Goal: Task Accomplishment & Management: Manage account settings

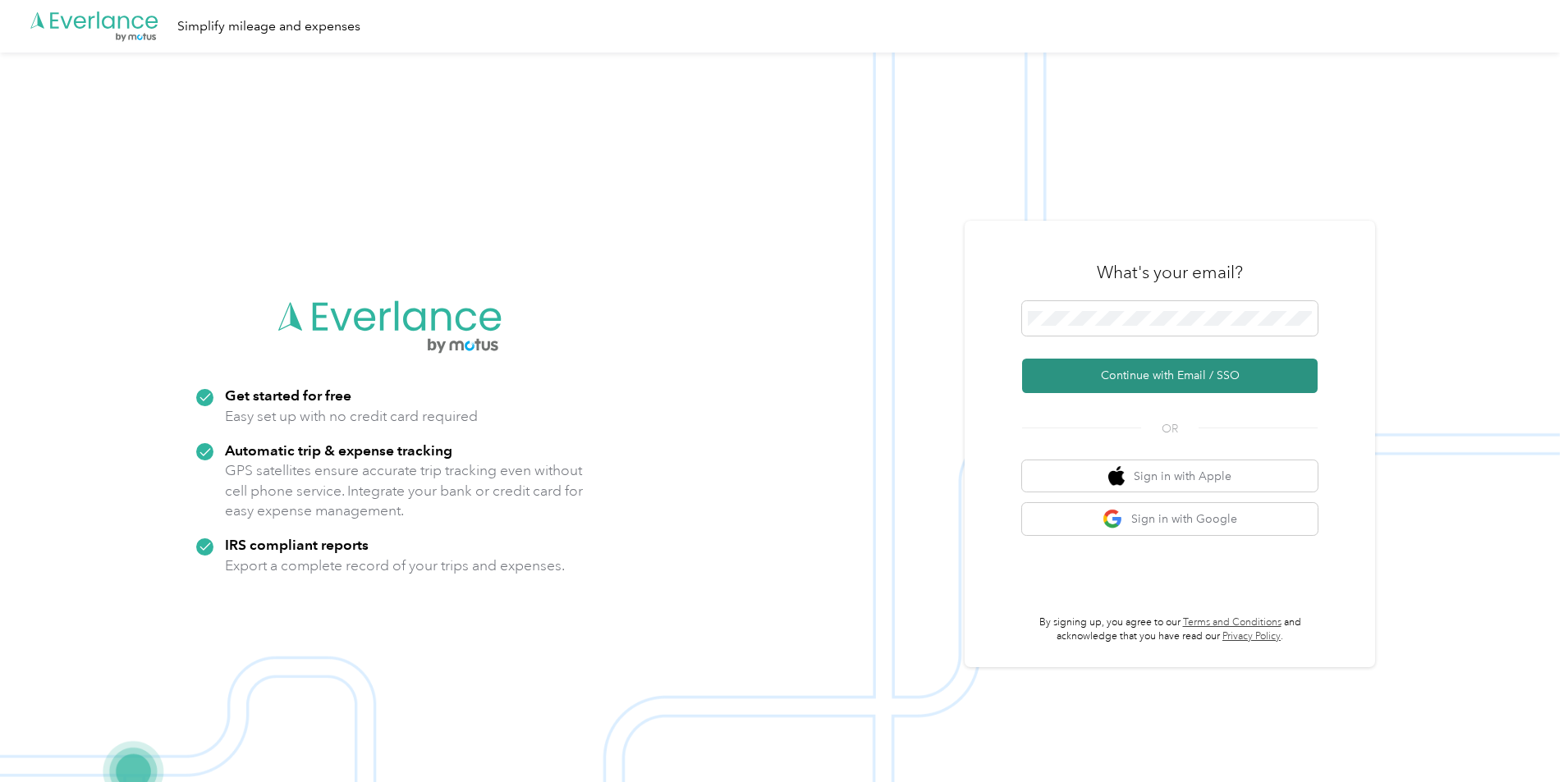
click at [1184, 370] on button "Continue with Email / SSO" at bounding box center [1169, 375] width 295 height 34
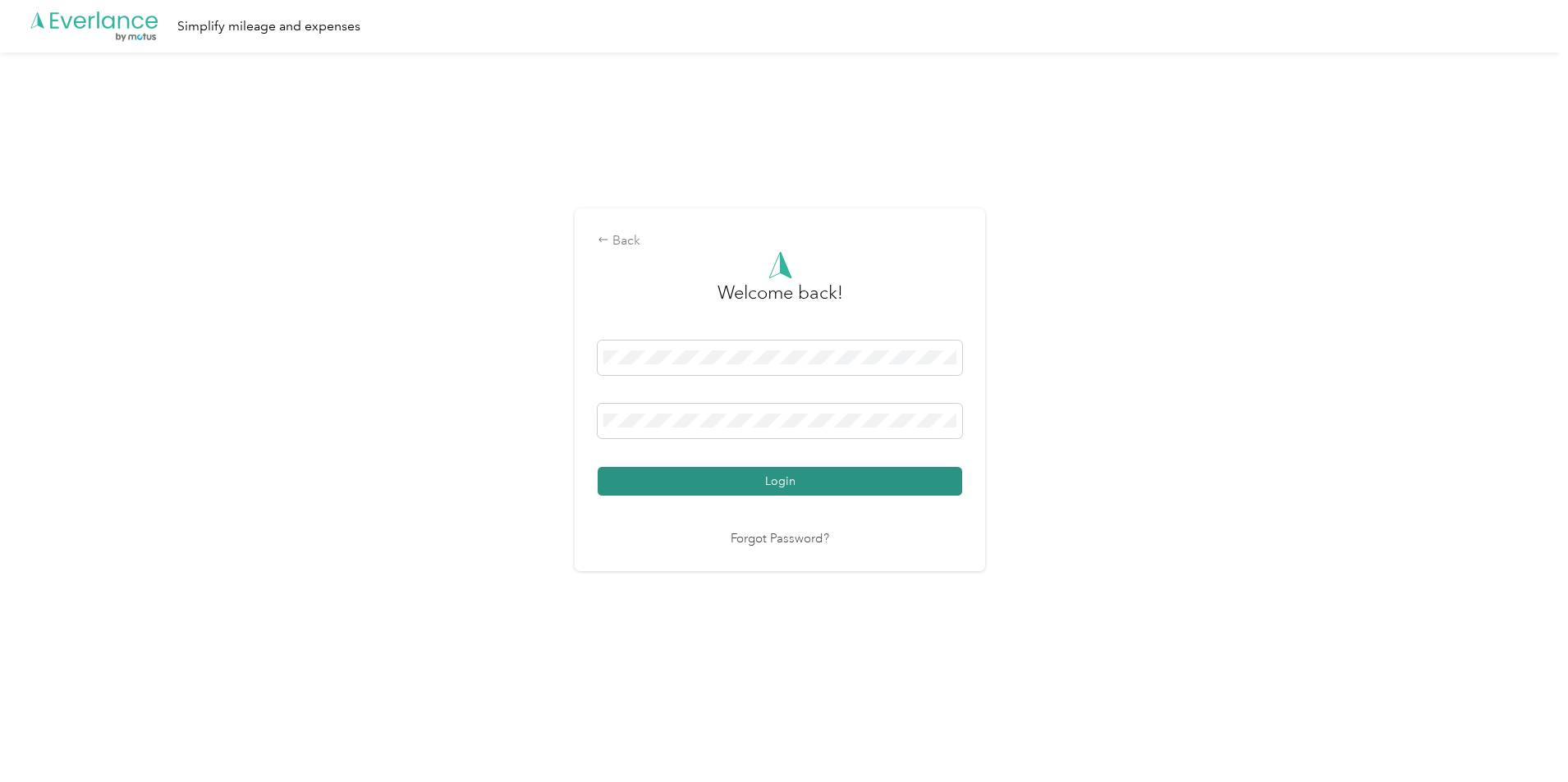
click at [776, 483] on button "Login" at bounding box center [779, 481] width 364 height 29
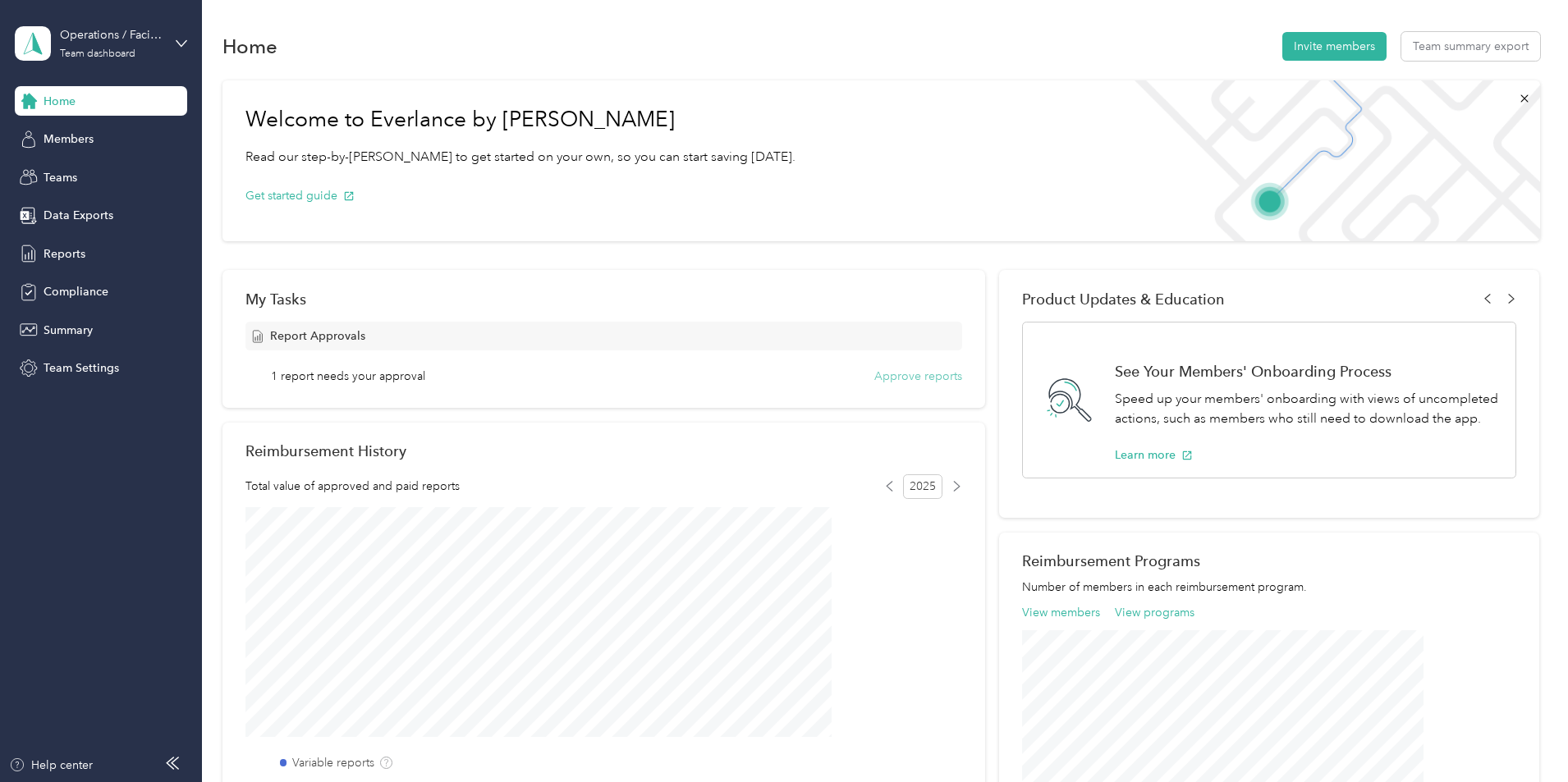
click at [895, 380] on button "Approve reports" at bounding box center [918, 376] width 88 height 18
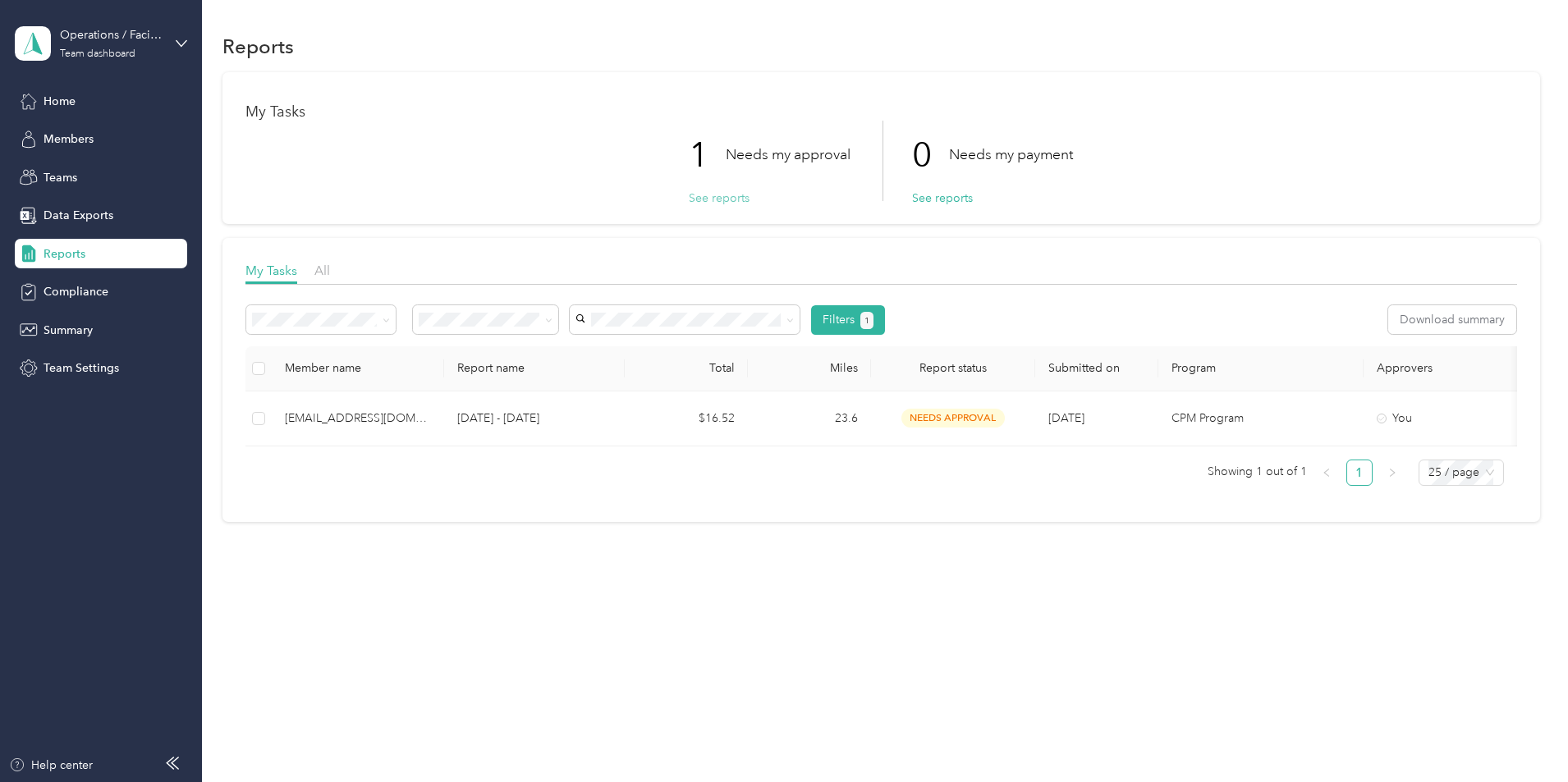
click at [725, 196] on button "See reports" at bounding box center [718, 198] width 60 height 18
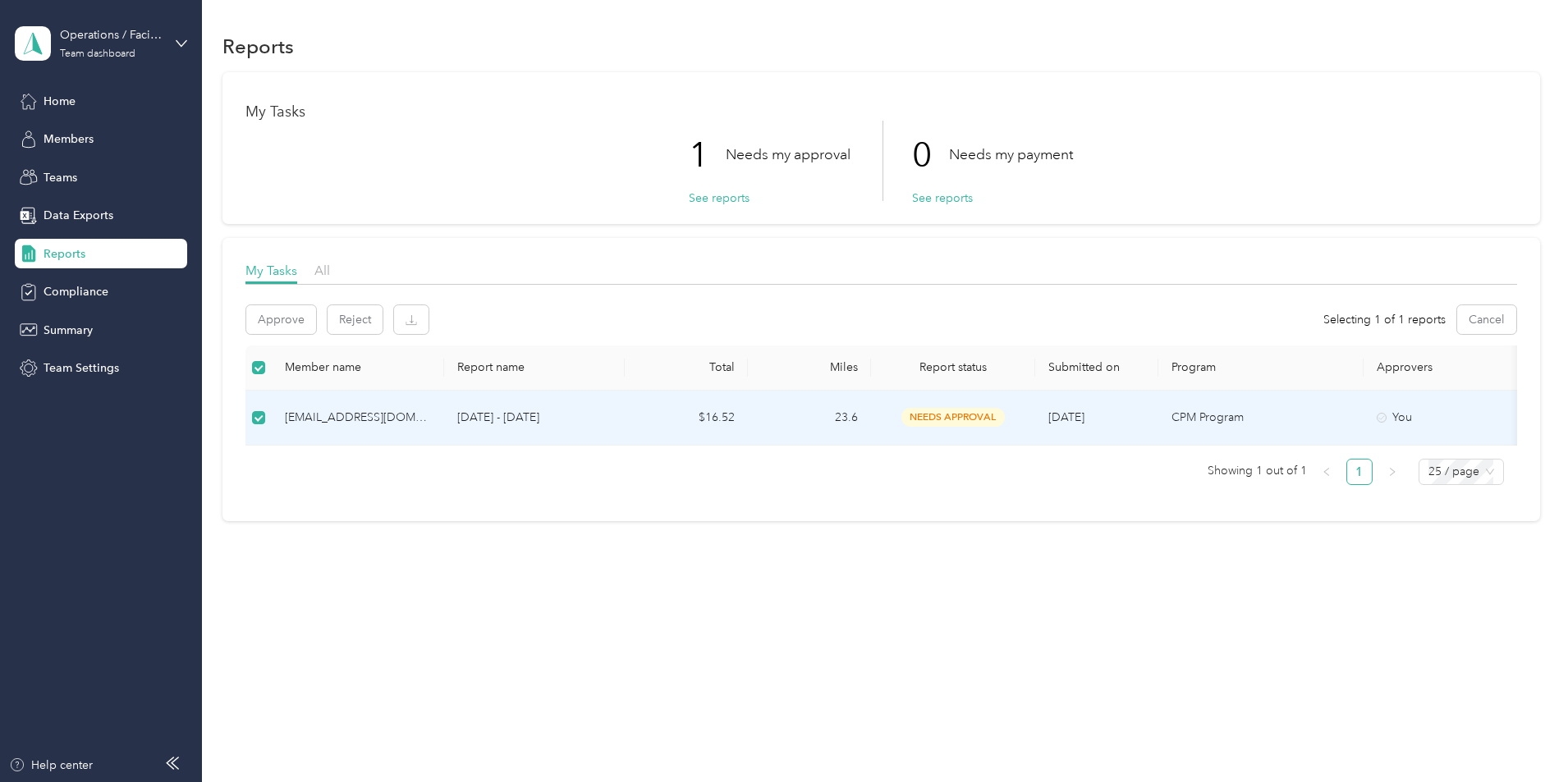
click at [871, 413] on td "23.6" at bounding box center [809, 418] width 124 height 55
click at [1005, 413] on span "needs approval" at bounding box center [952, 417] width 103 height 19
click at [316, 315] on button "Approve" at bounding box center [281, 319] width 70 height 29
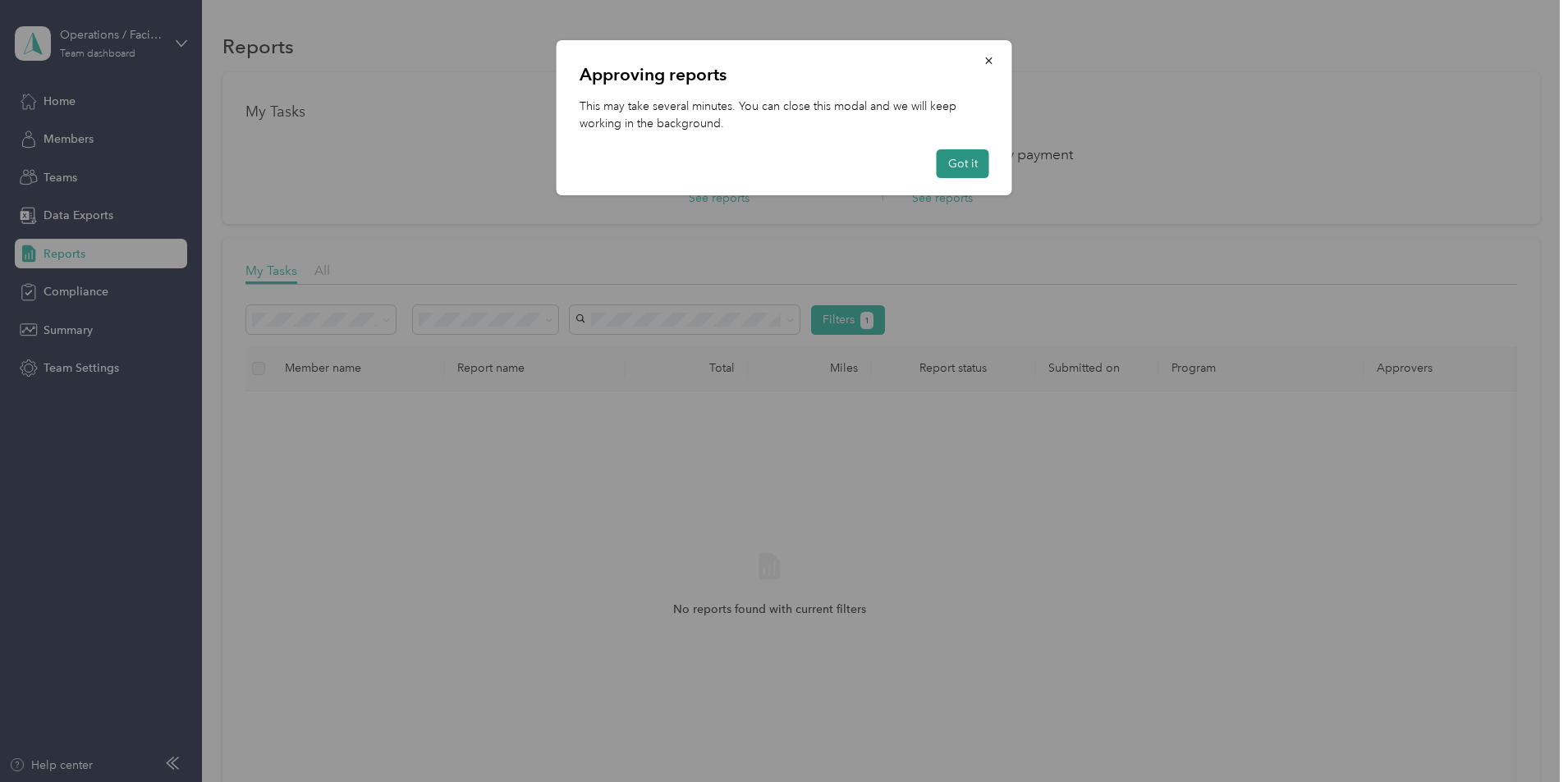
click at [970, 161] on button "Got it" at bounding box center [962, 163] width 53 height 29
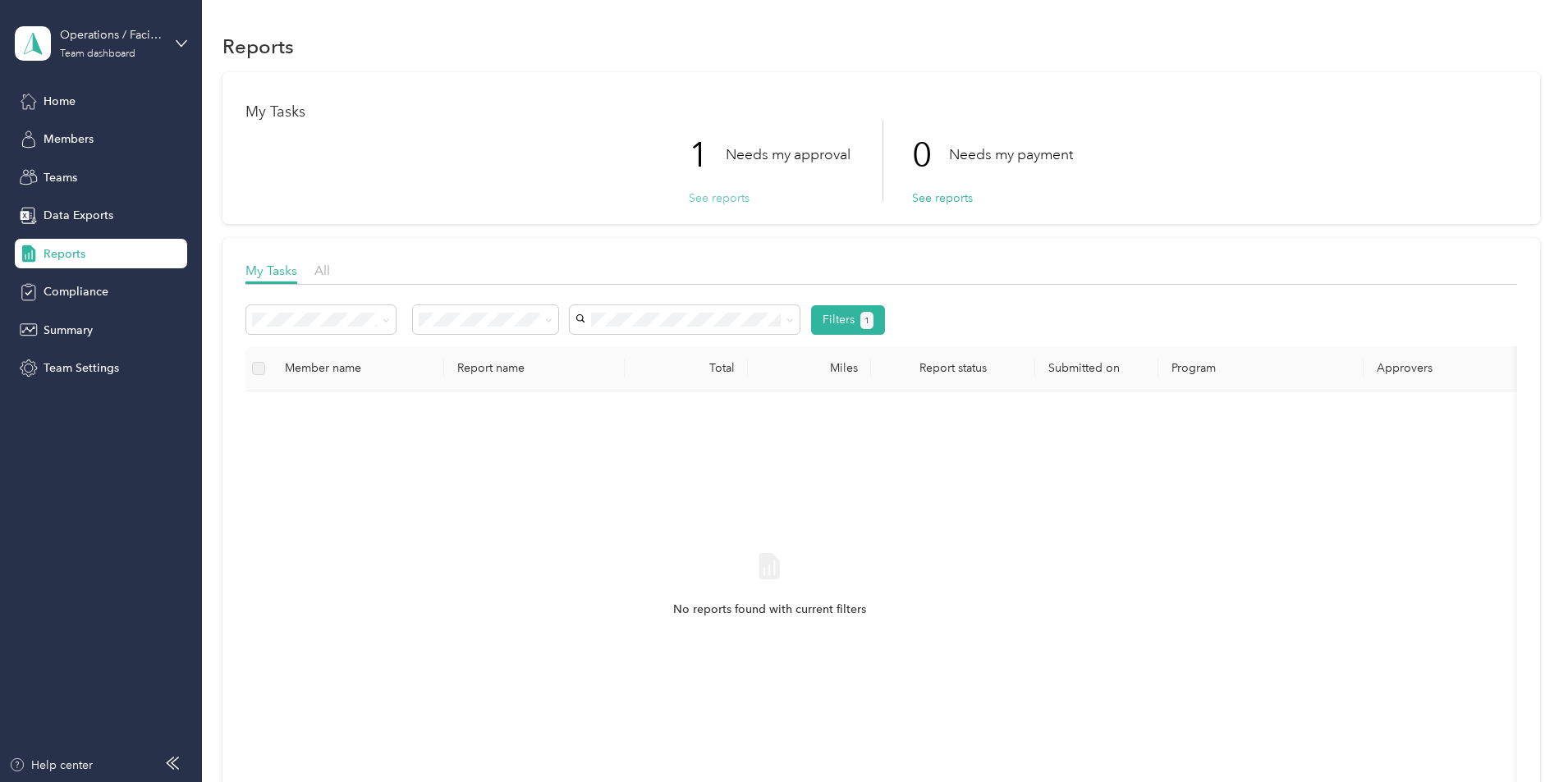
click at [742, 202] on button "See reports" at bounding box center [718, 198] width 60 height 18
click at [185, 41] on icon at bounding box center [181, 44] width 11 height 11
click at [125, 131] on div "Team dashboard" at bounding box center [187, 135] width 322 height 29
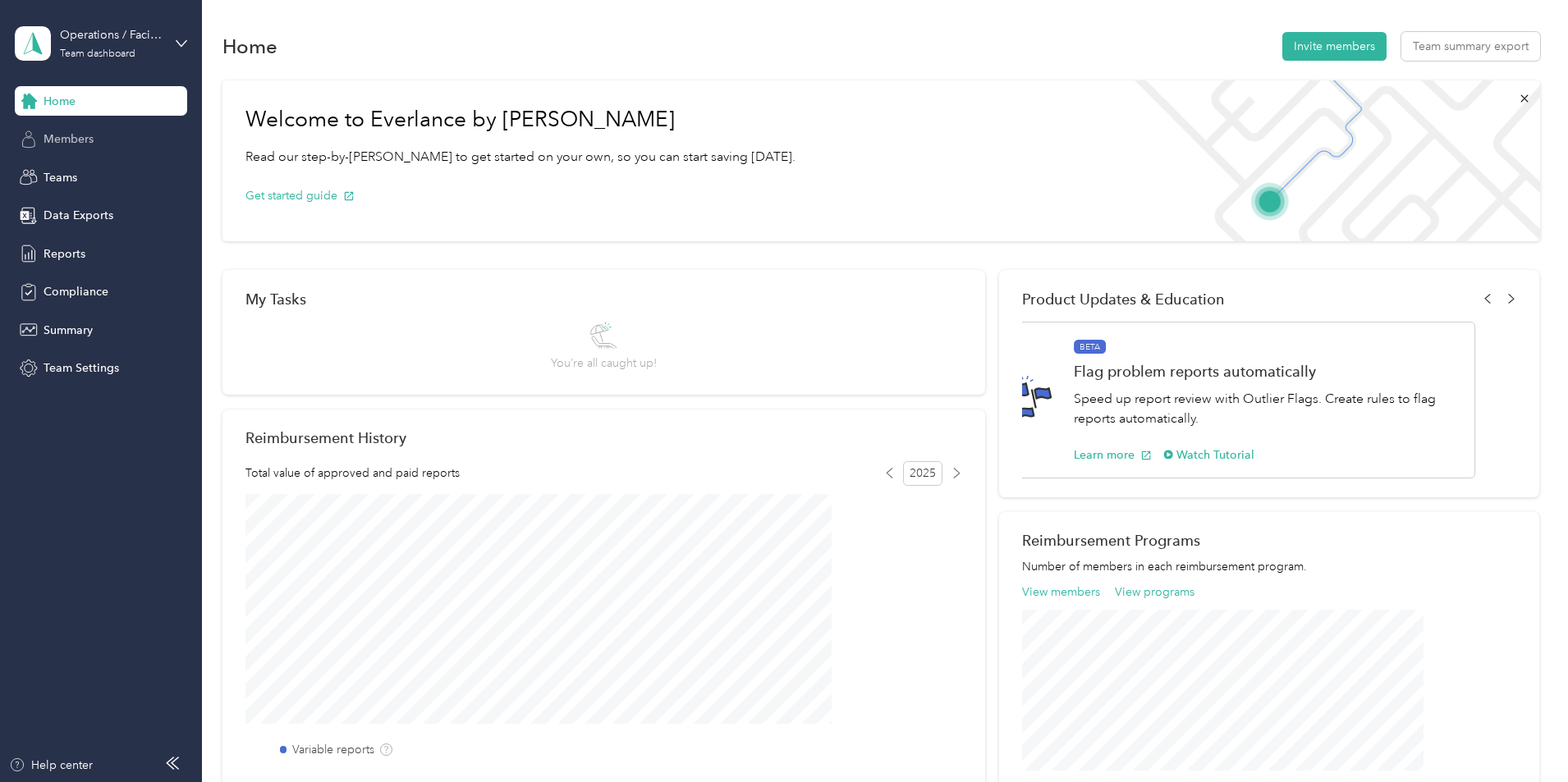
click at [67, 131] on span "Members" at bounding box center [69, 138] width 50 height 18
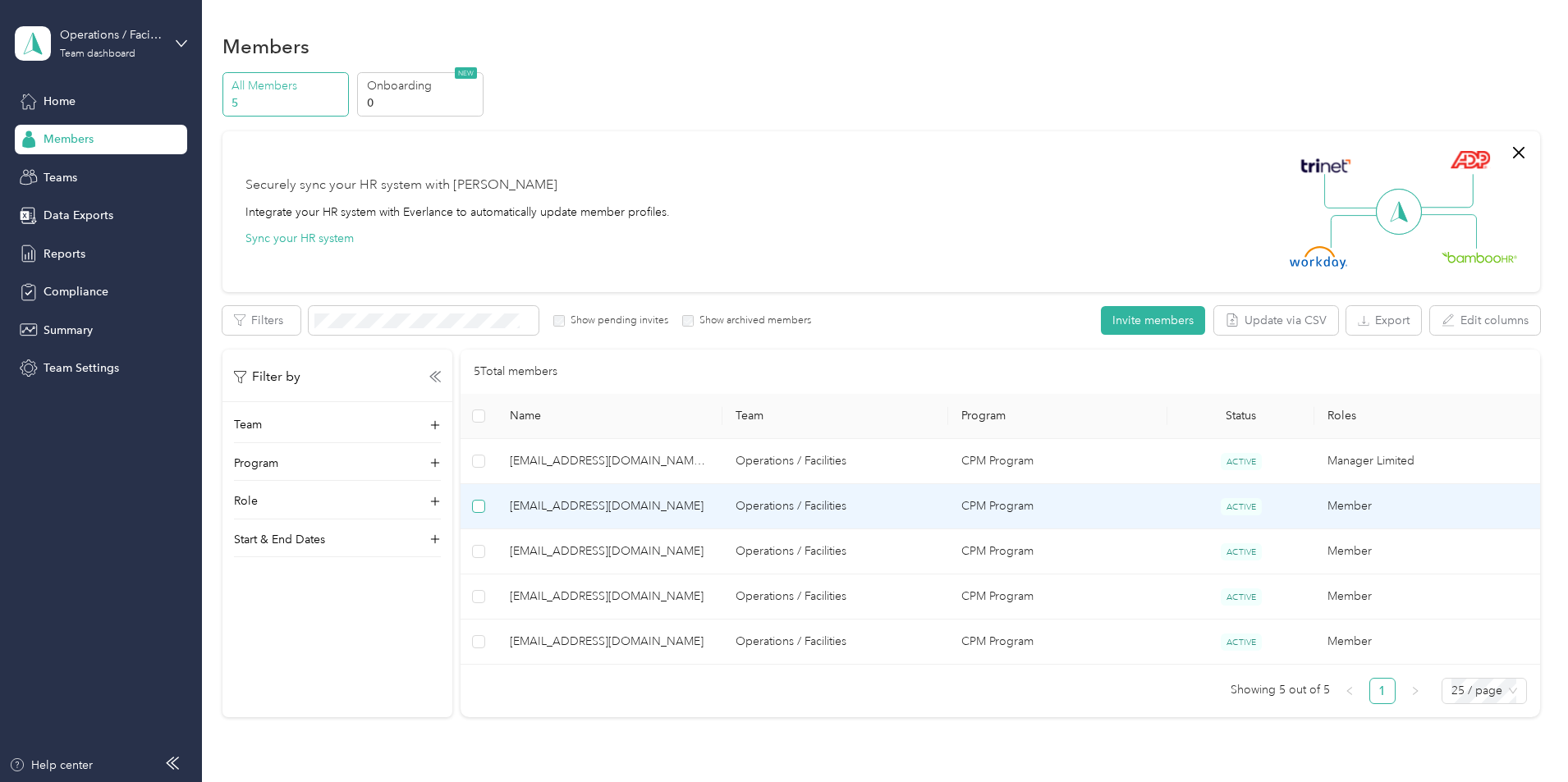
click at [485, 513] on label at bounding box center [478, 505] width 13 height 18
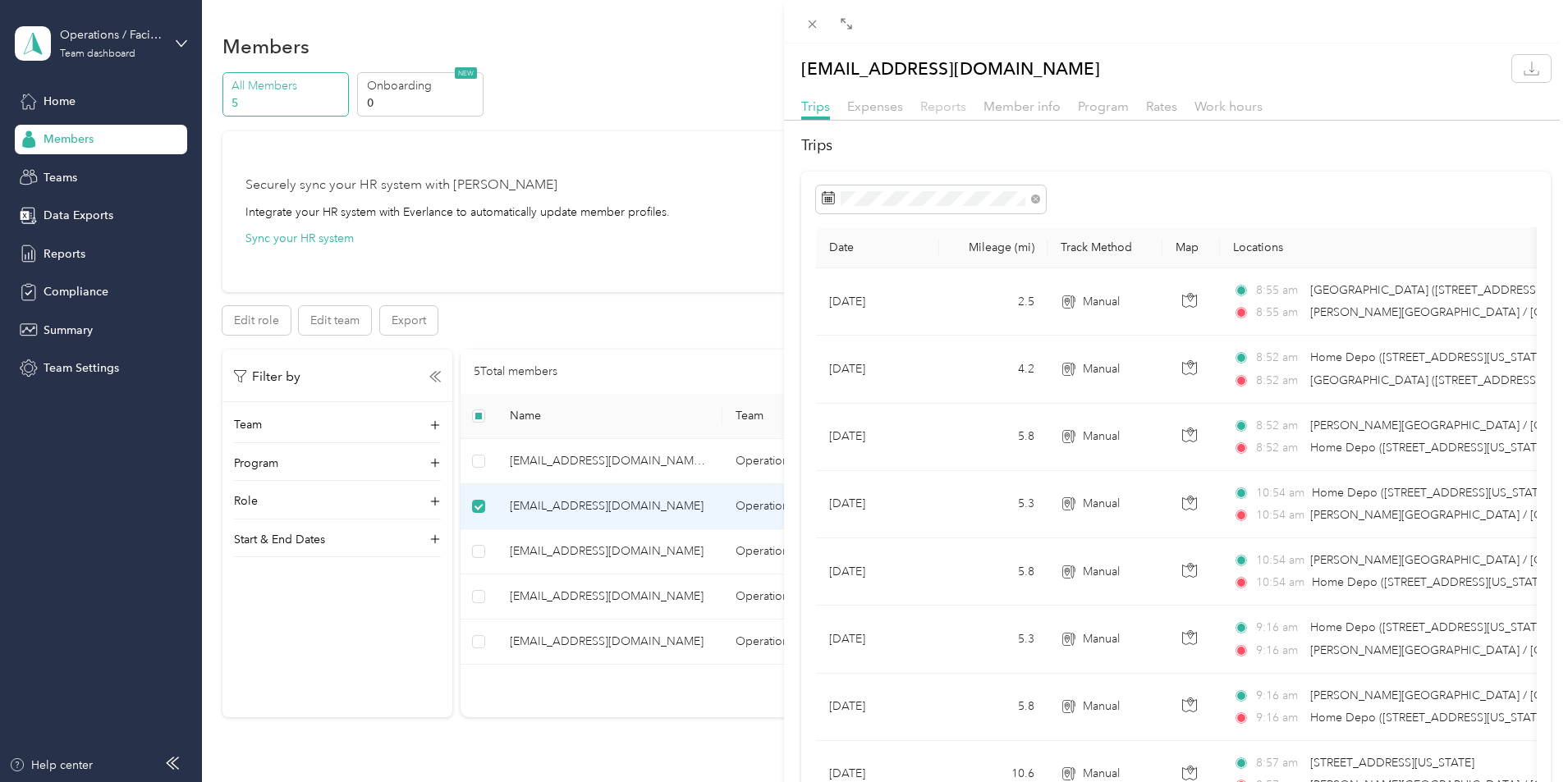
click at [935, 112] on span "Reports" at bounding box center [943, 106] width 46 height 16
